Goal: Task Accomplishment & Management: Manage account settings

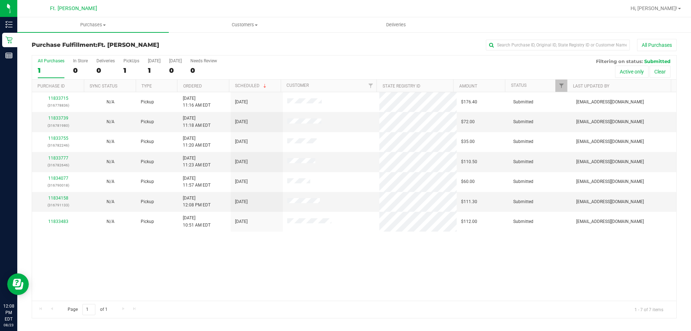
click at [126, 58] on div "All Purchases 1 In Store 0 Deliveries 0 PickUps 1 [DATE] 1 [DATE] 0 Needs Revie…" at bounding box center [354, 58] width 644 height 6
click at [127, 67] on div "1" at bounding box center [131, 70] width 16 height 8
click at [0, 0] on input "PickUps 1" at bounding box center [0, 0] width 0 height 0
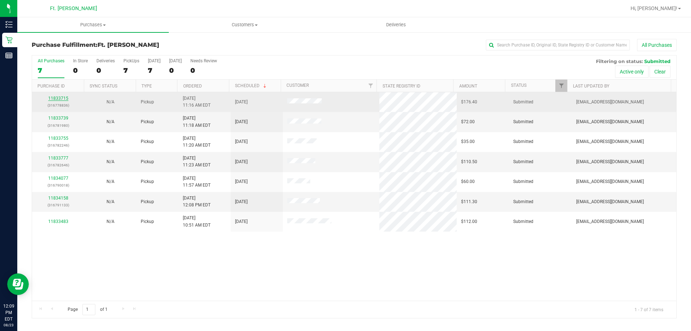
click at [54, 98] on link "11833715" at bounding box center [58, 98] width 20 height 5
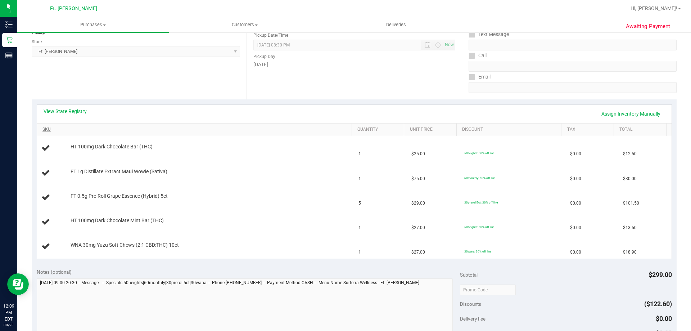
scroll to position [108, 0]
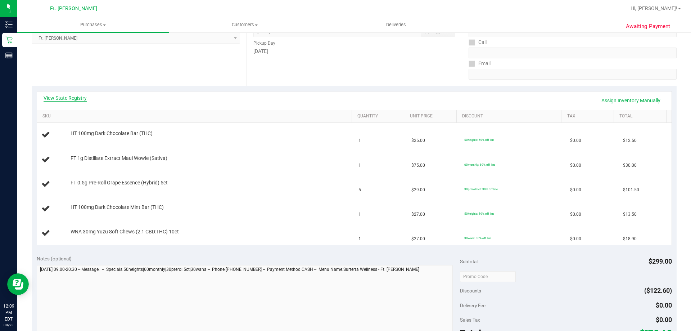
click at [85, 95] on link "View State Registry" at bounding box center [65, 97] width 43 height 7
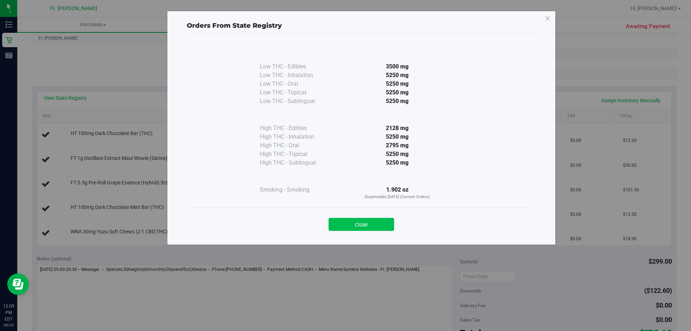
click at [387, 221] on button "Close" at bounding box center [360, 224] width 65 height 13
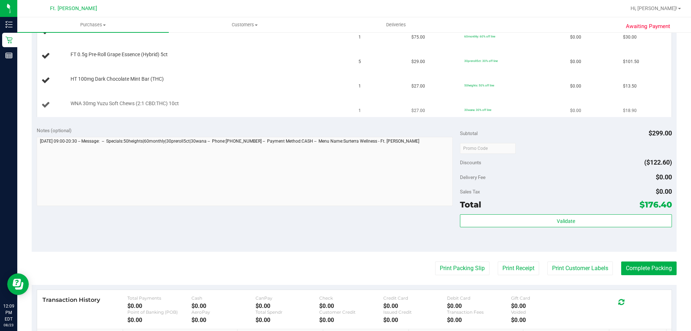
scroll to position [288, 0]
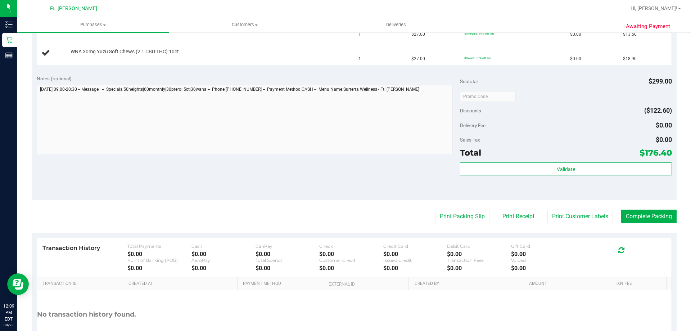
click at [472, 209] on purchase-details "Back Edit Purchase Cancel Purchase View Profile # 11833715 BioTrack ID: - Submi…" at bounding box center [354, 59] width 645 height 616
click at [470, 218] on button "Print Packing Slip" at bounding box center [462, 216] width 54 height 14
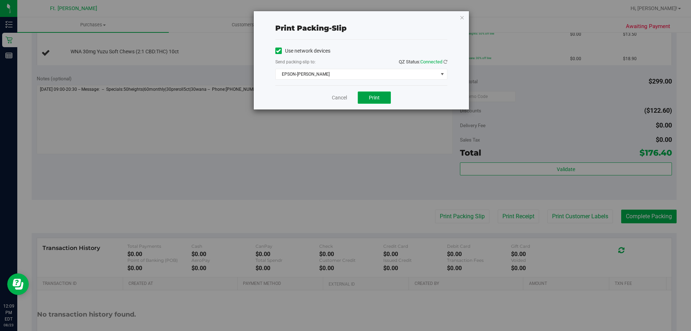
click at [374, 97] on span "Print" at bounding box center [374, 98] width 11 height 6
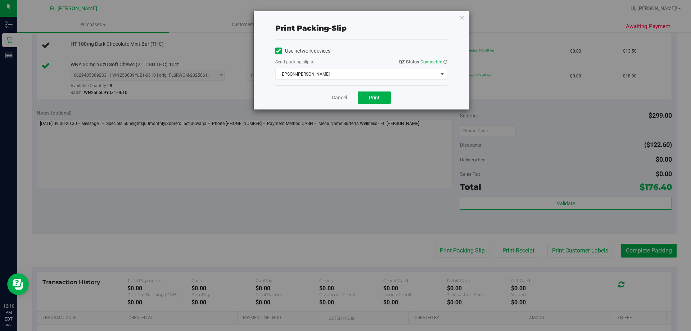
click at [333, 95] on link "Cancel" at bounding box center [339, 98] width 15 height 8
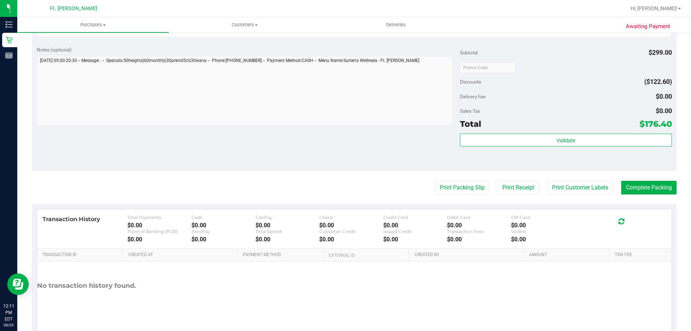
scroll to position [424, 0]
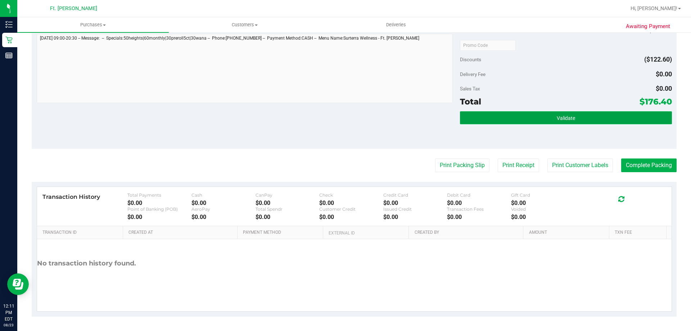
click at [517, 121] on button "Validate" at bounding box center [566, 117] width 212 height 13
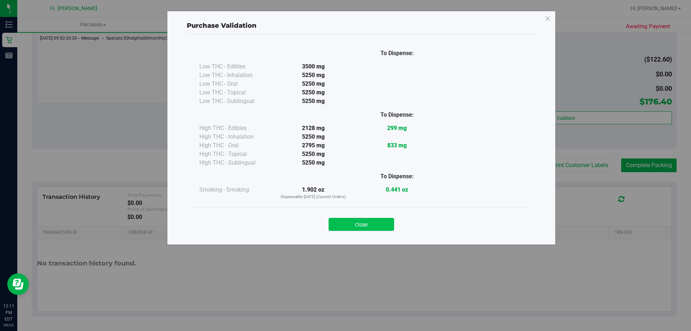
click at [357, 220] on button "Close" at bounding box center [360, 224] width 65 height 13
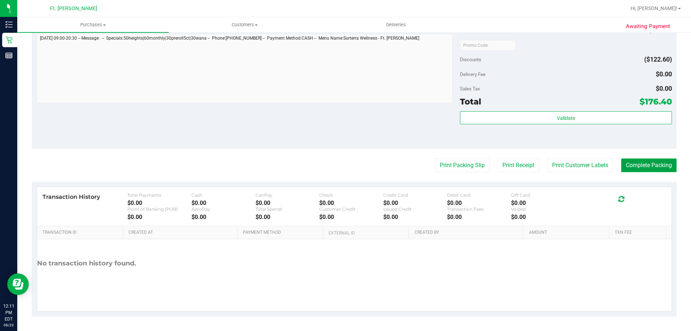
click at [637, 169] on button "Complete Packing" at bounding box center [648, 165] width 55 height 14
